Goal: Task Accomplishment & Management: Manage account settings

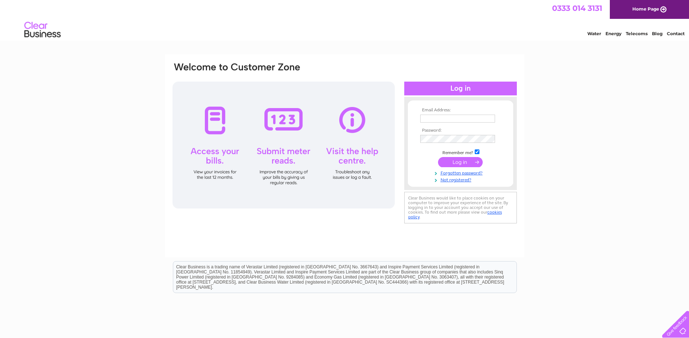
type input "info@fifehistoricbuildings.org.uk"
click at [464, 161] on input "submit" at bounding box center [460, 162] width 45 height 10
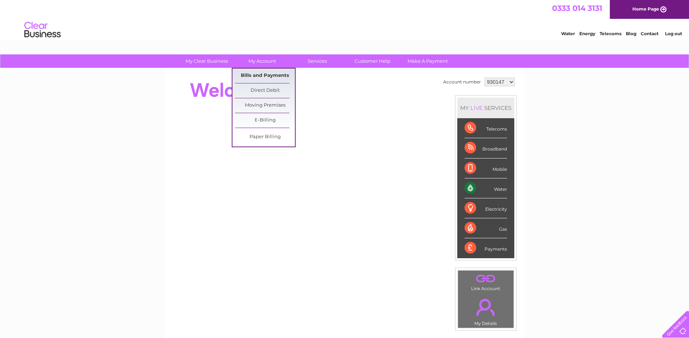
click at [266, 74] on link "Bills and Payments" at bounding box center [265, 76] width 60 height 15
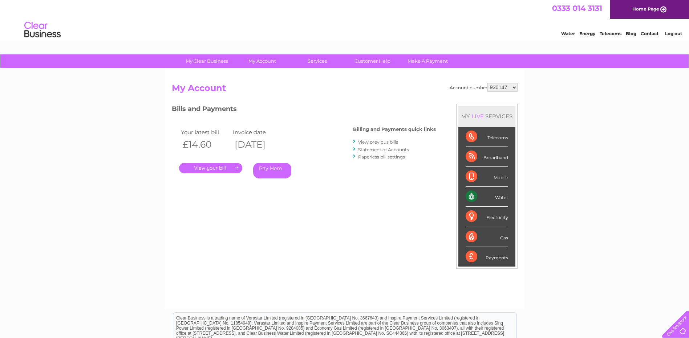
click at [212, 169] on link "." at bounding box center [210, 168] width 63 height 11
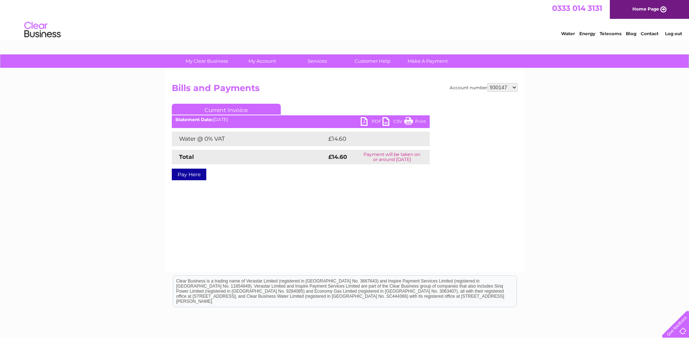
click at [365, 120] on link "PDF" at bounding box center [372, 122] width 22 height 11
